Goal: Task Accomplishment & Management: Use online tool/utility

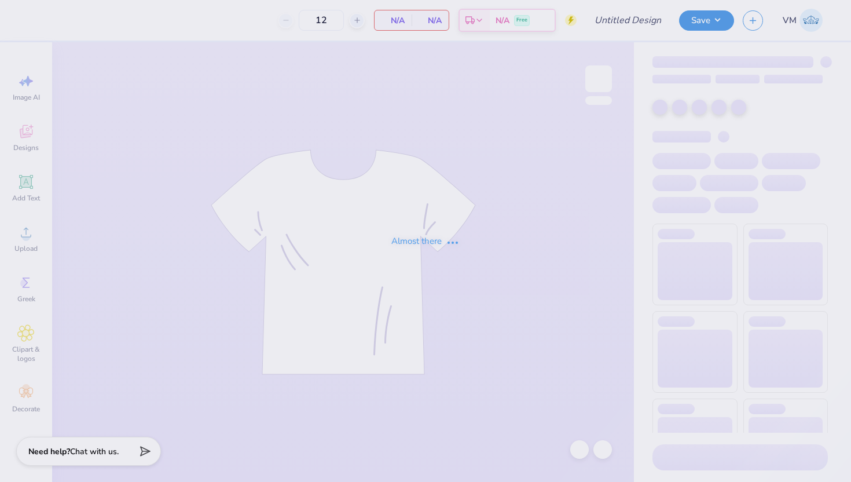
type input "ZTA Pink Week Chapter shirt 2025"
type input "60"
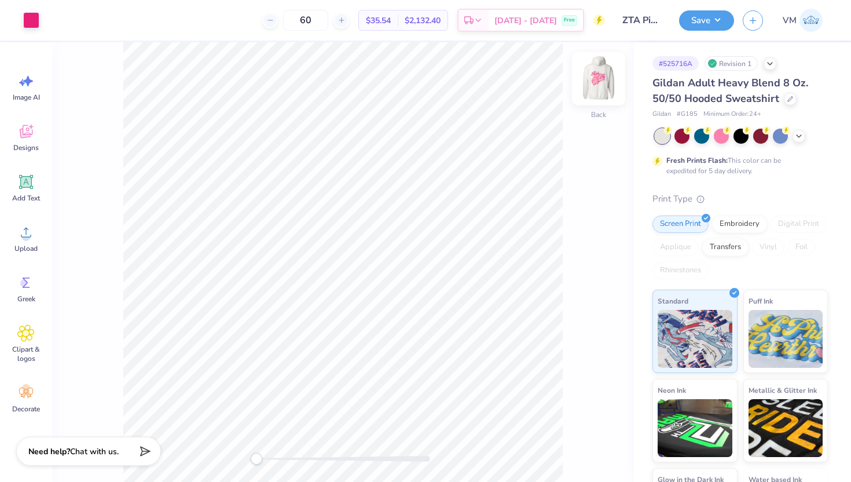
click at [607, 76] on img at bounding box center [598, 79] width 46 height 46
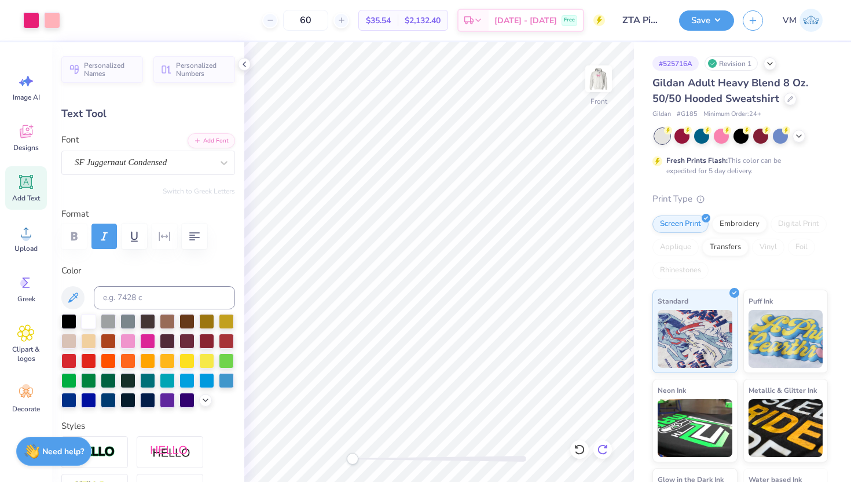
click at [600, 447] on icon at bounding box center [603, 449] width 12 height 12
click at [244, 63] on polyline at bounding box center [244, 64] width 2 height 5
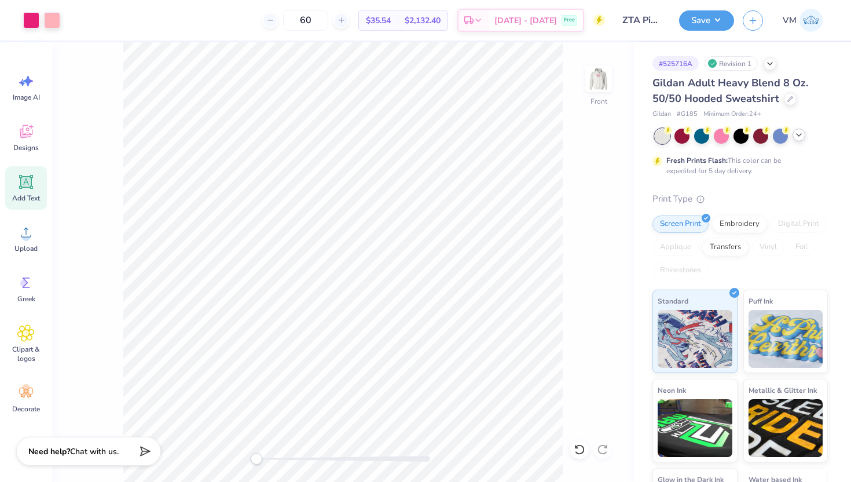
click at [797, 130] on icon at bounding box center [798, 134] width 9 height 9
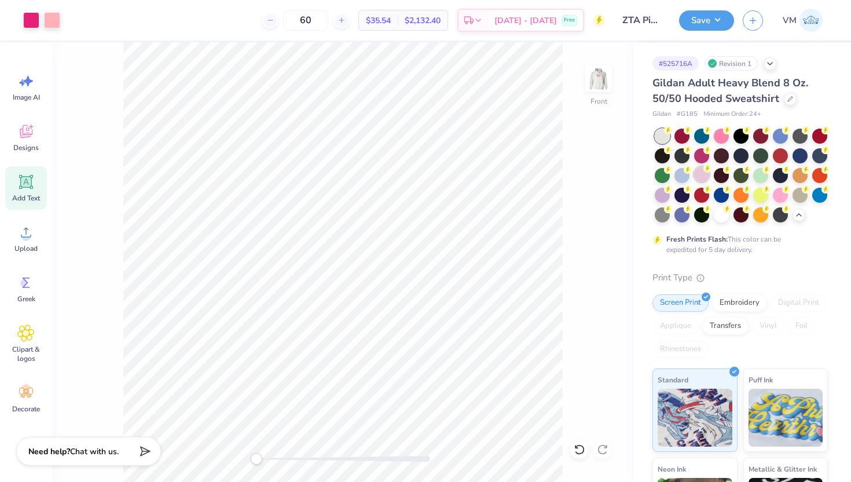
click at [700, 174] on div at bounding box center [701, 174] width 15 height 15
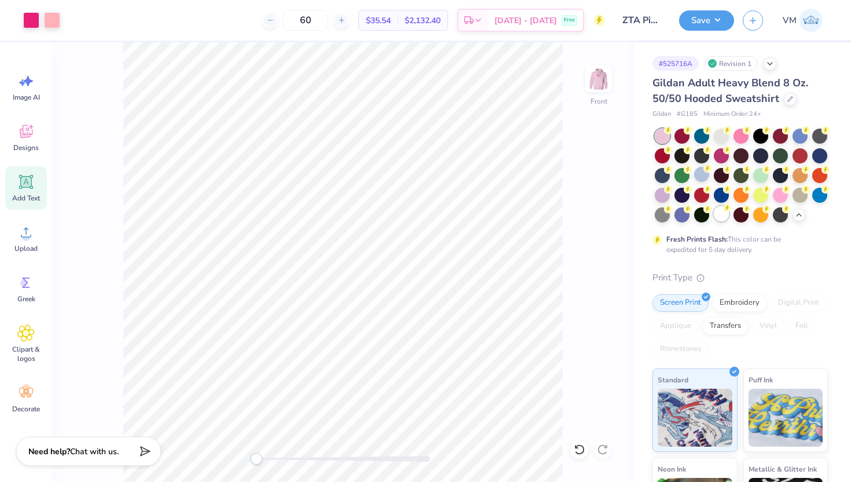
click at [724, 217] on div at bounding box center [721, 213] width 15 height 15
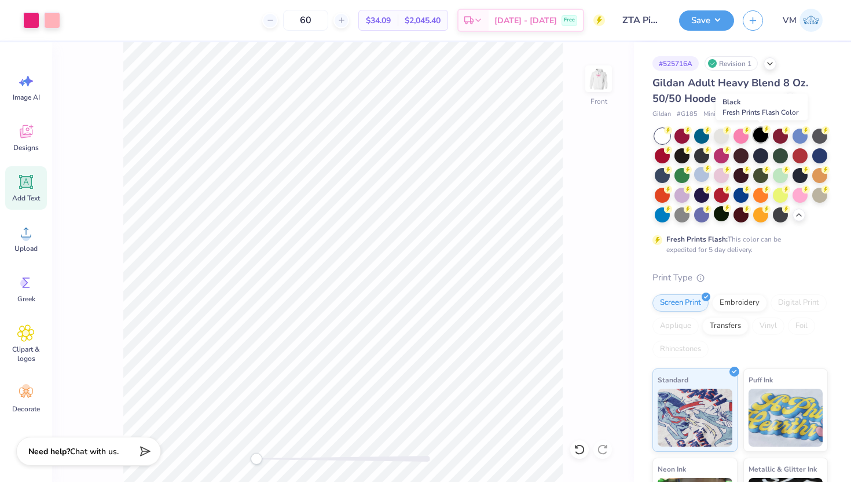
click at [761, 134] on div at bounding box center [760, 134] width 15 height 15
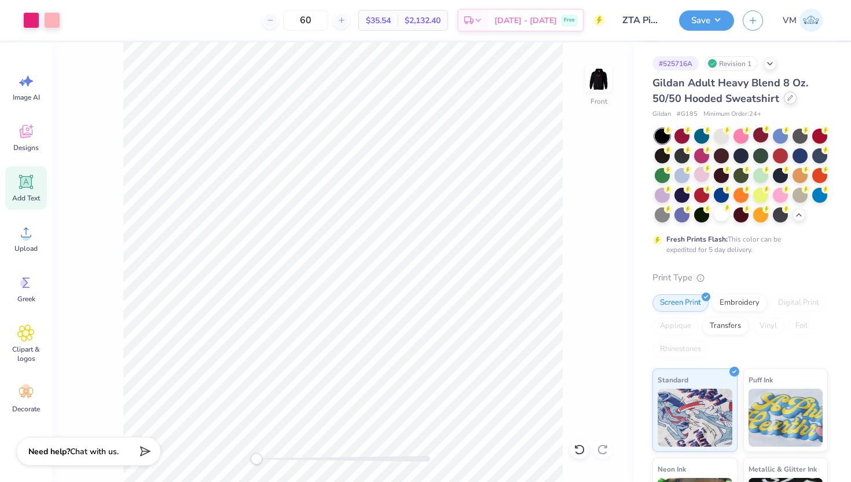
click at [791, 100] on div at bounding box center [790, 97] width 13 height 13
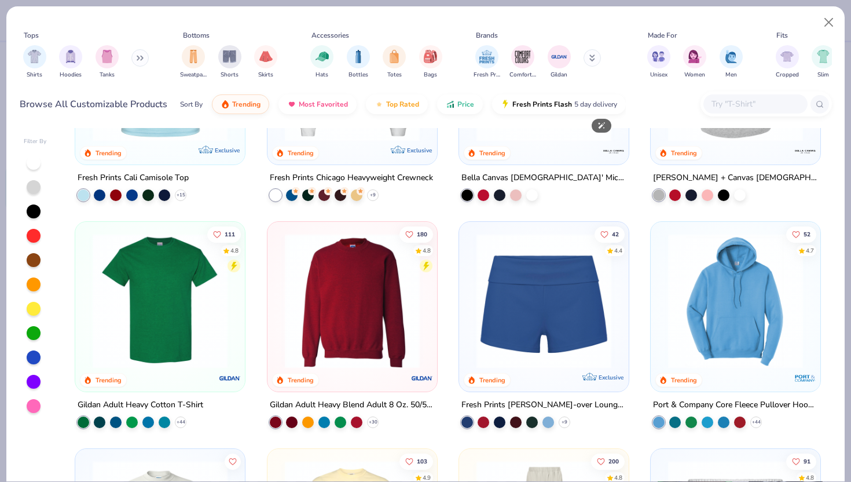
scroll to position [596, 0]
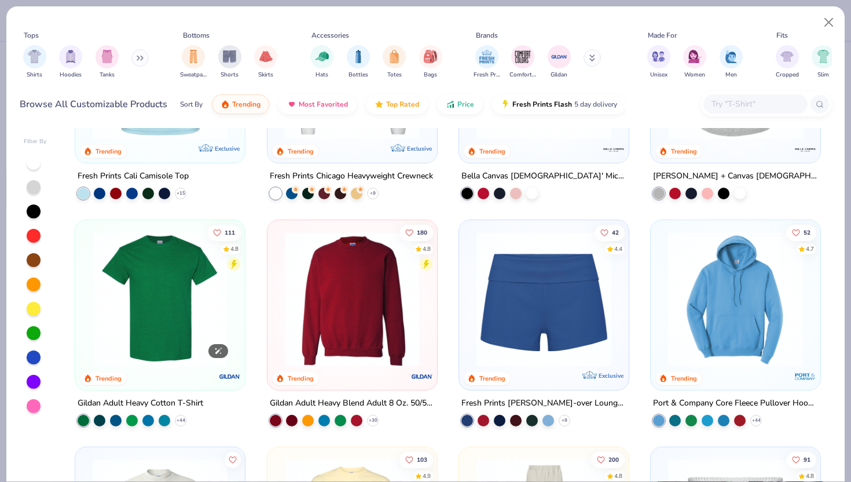
click at [138, 299] on img at bounding box center [160, 299] width 146 height 135
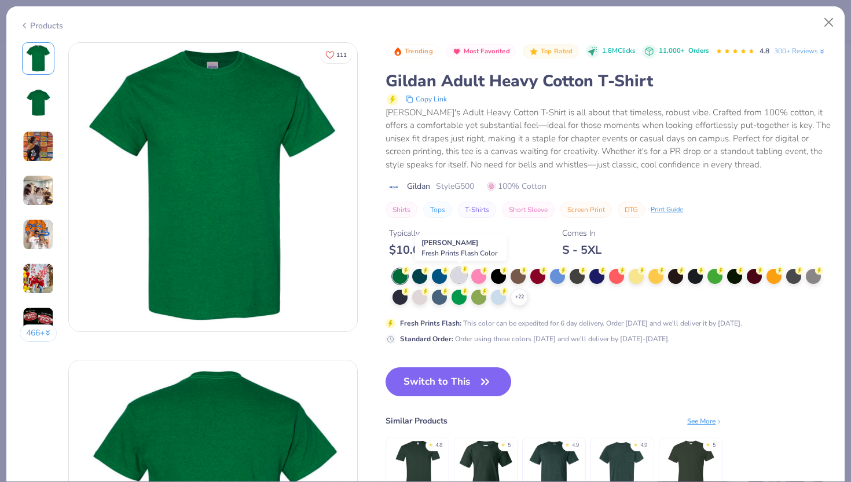
click at [464, 275] on div at bounding box center [459, 274] width 15 height 15
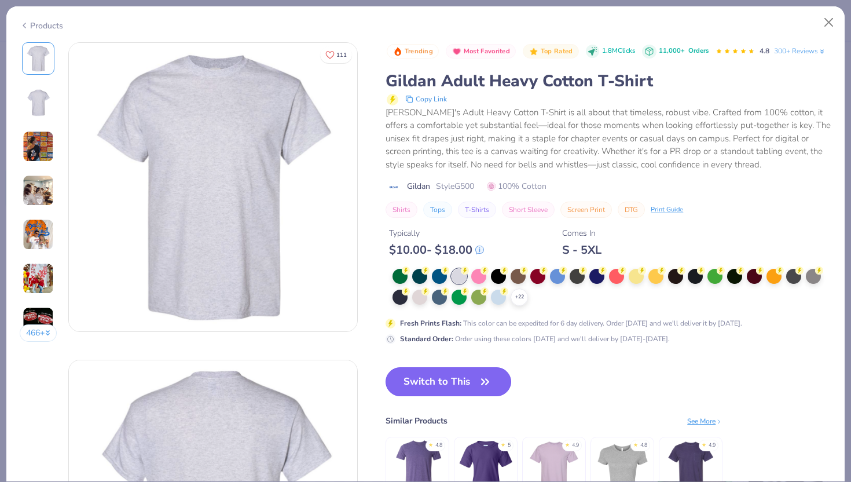
click at [463, 380] on button "Switch to This" at bounding box center [449, 381] width 126 height 29
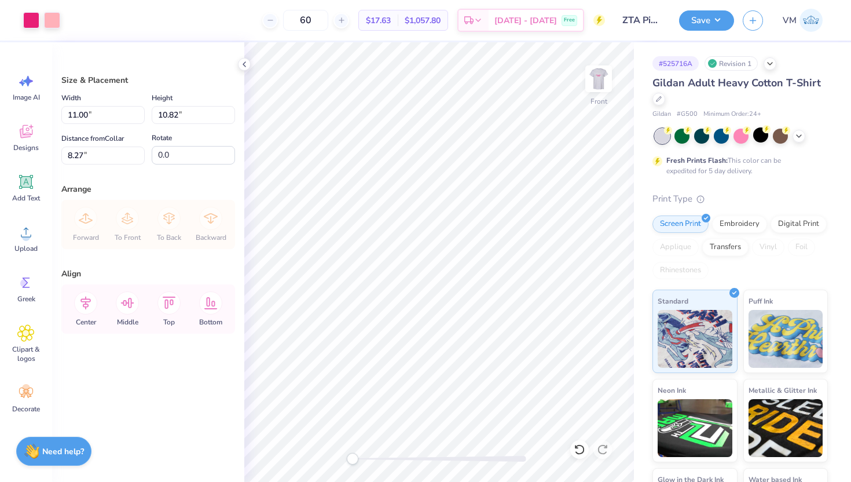
type input "4.84"
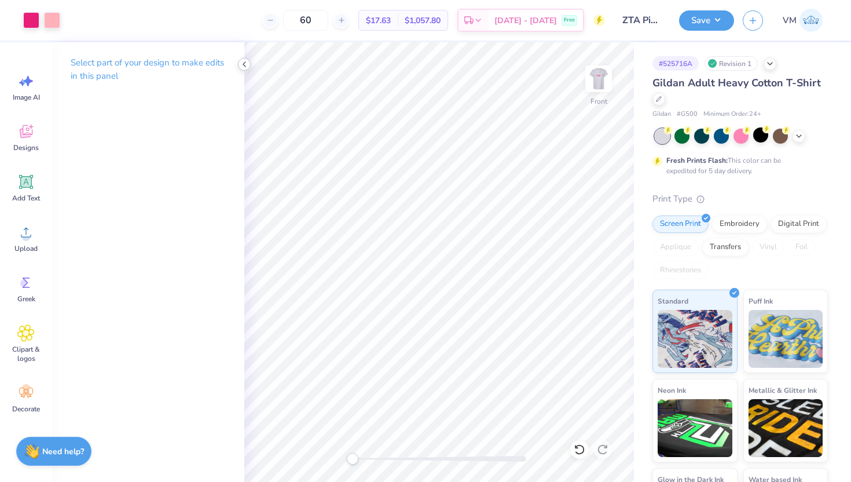
click at [245, 65] on icon at bounding box center [244, 64] width 9 height 9
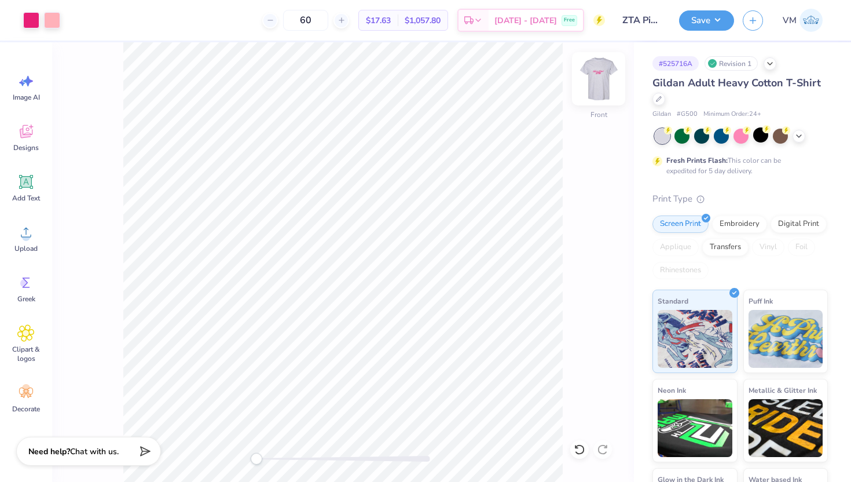
click at [589, 88] on img at bounding box center [598, 79] width 46 height 46
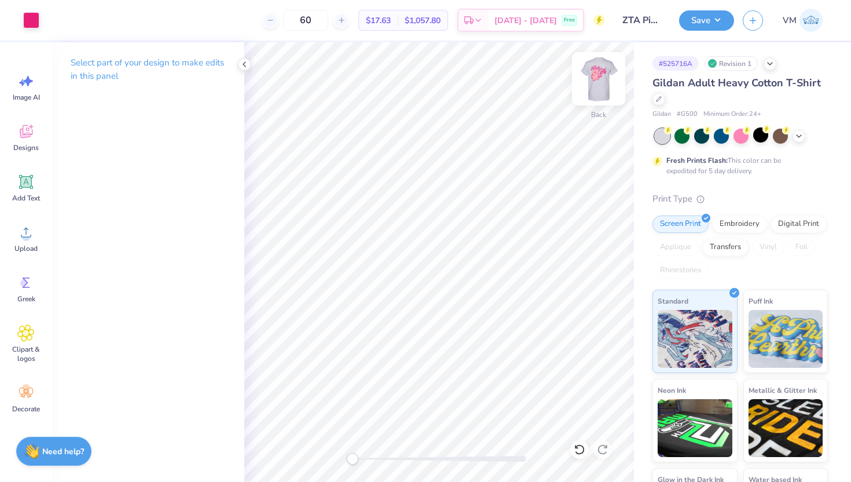
click at [597, 80] on img at bounding box center [598, 79] width 46 height 46
click at [246, 63] on icon at bounding box center [244, 64] width 9 height 9
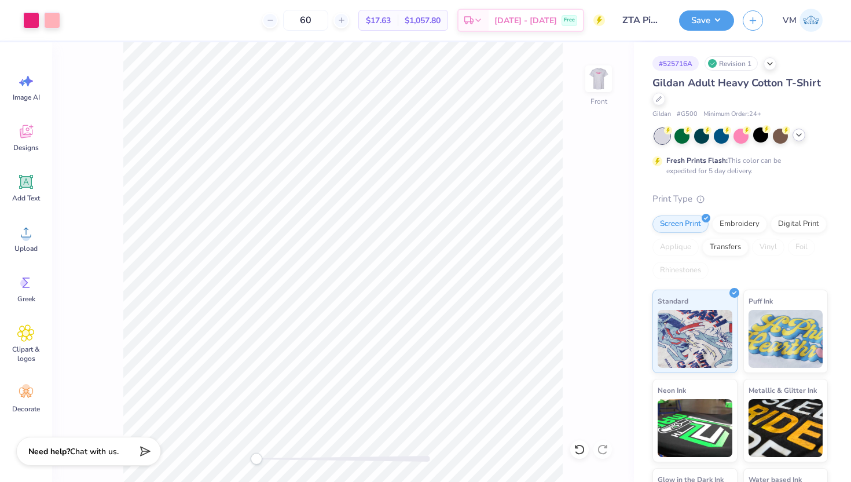
click at [800, 138] on icon at bounding box center [798, 134] width 9 height 9
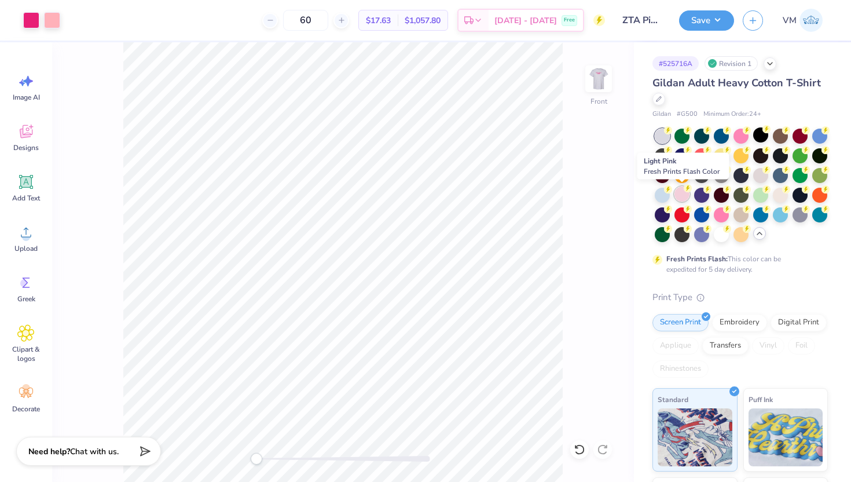
click at [683, 200] on div at bounding box center [681, 193] width 15 height 15
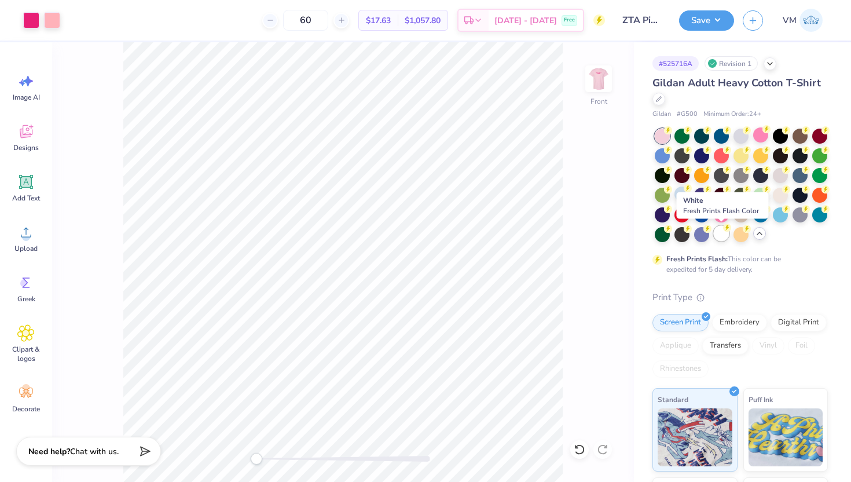
click at [722, 237] on div at bounding box center [721, 233] width 15 height 15
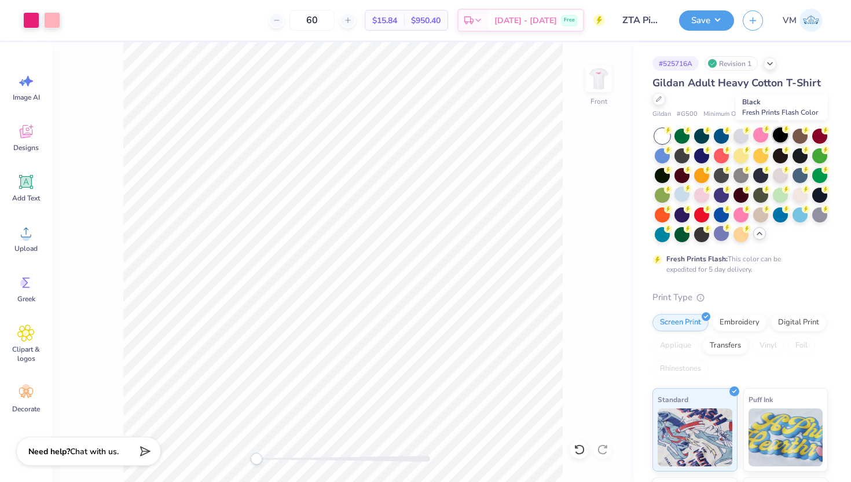
click at [784, 137] on div at bounding box center [780, 134] width 15 height 15
